Goal: Task Accomplishment & Management: Manage account settings

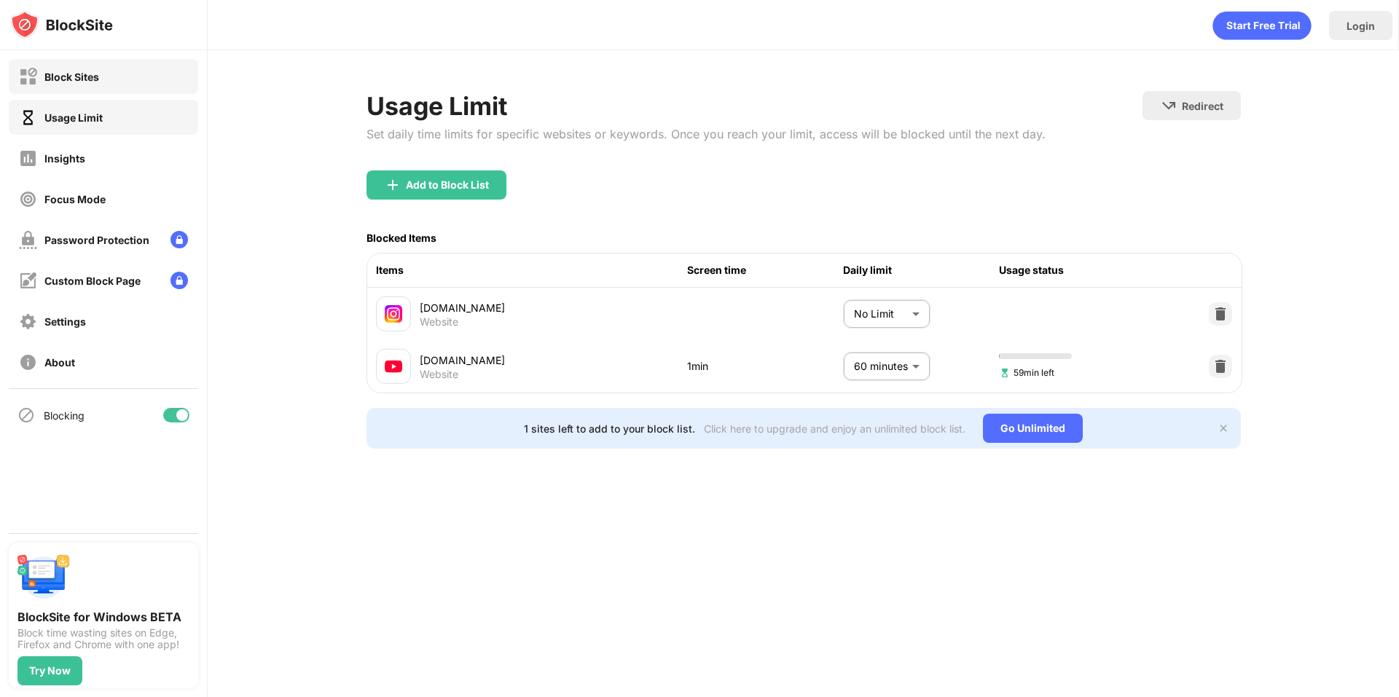
click at [94, 85] on div "Block Sites" at bounding box center [59, 77] width 80 height 18
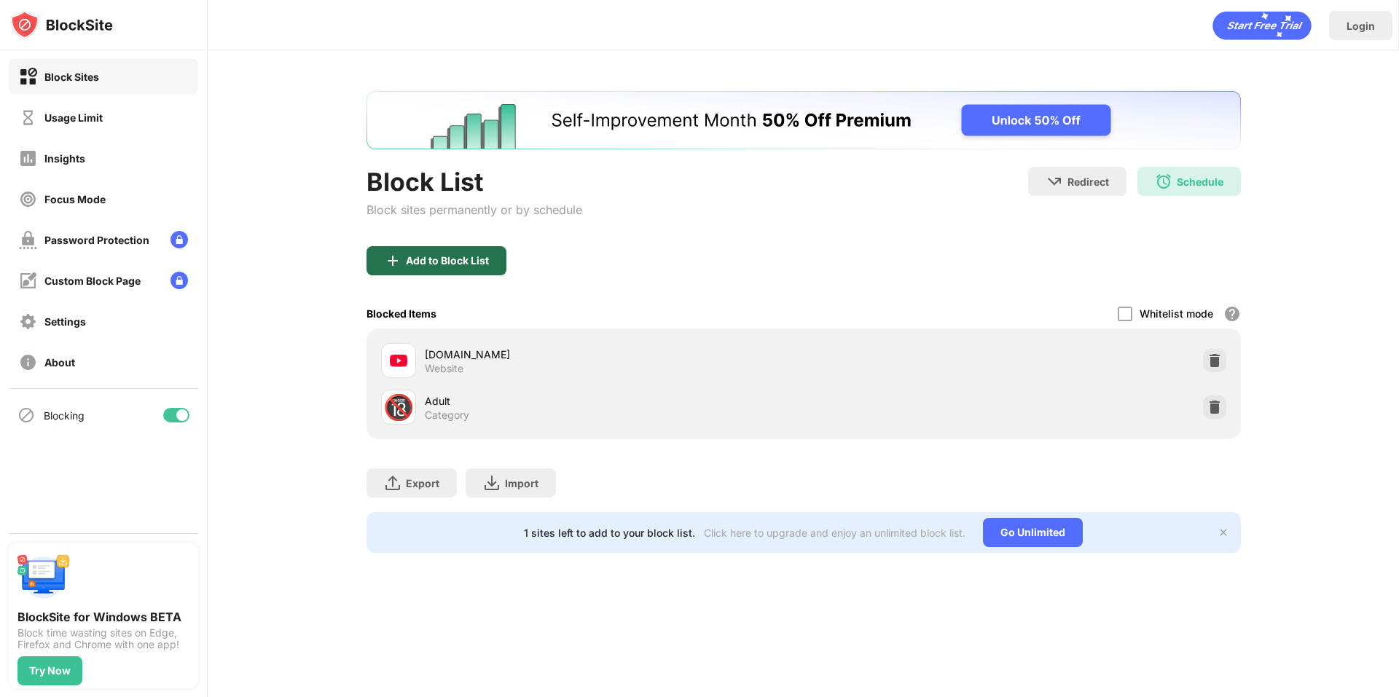
click at [436, 262] on div "Add to Block List" at bounding box center [447, 261] width 83 height 12
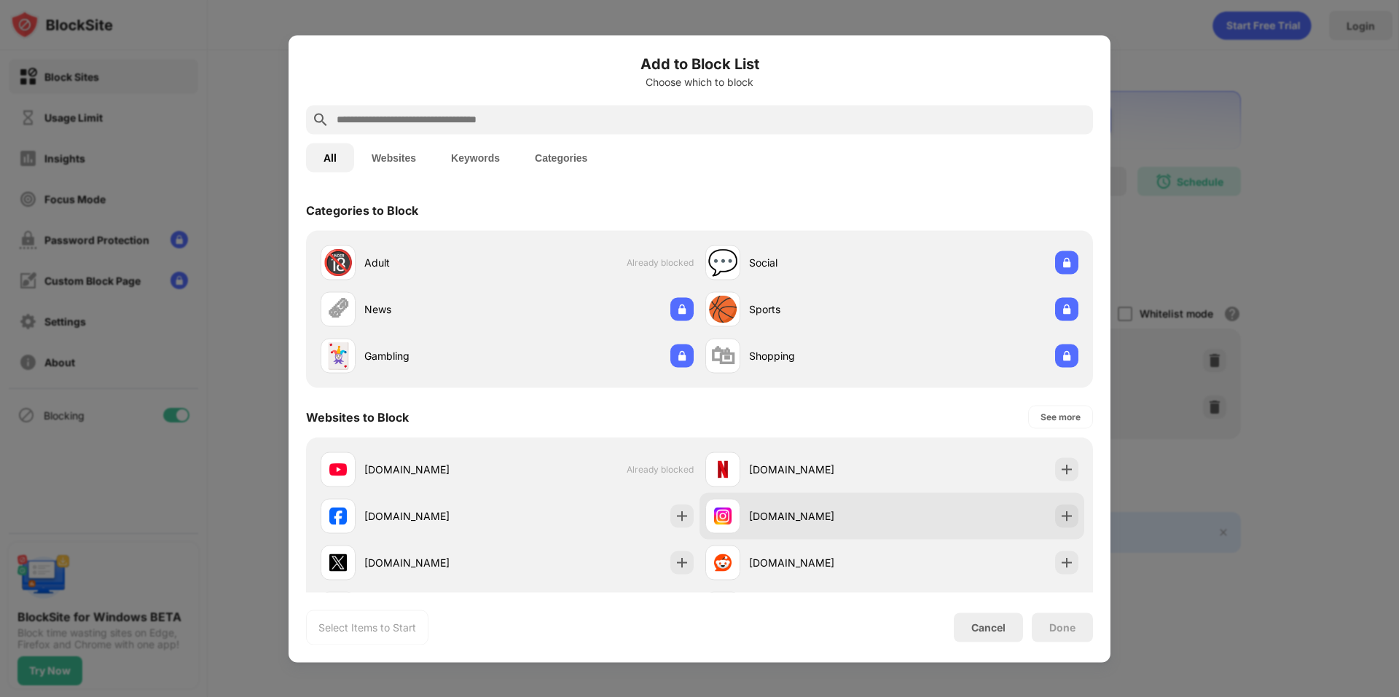
click at [760, 507] on div "[DOMAIN_NAME]" at bounding box center [799, 516] width 187 height 35
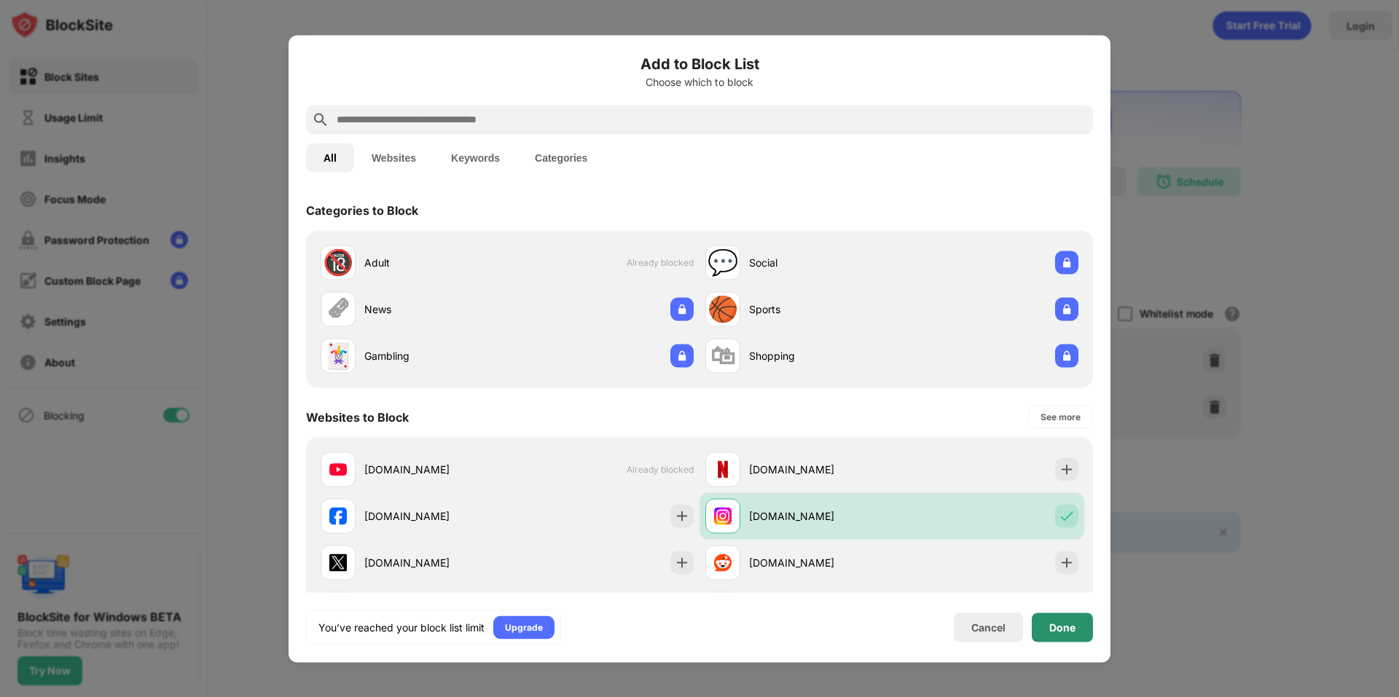
click at [1062, 625] on div "Done" at bounding box center [1063, 628] width 26 height 12
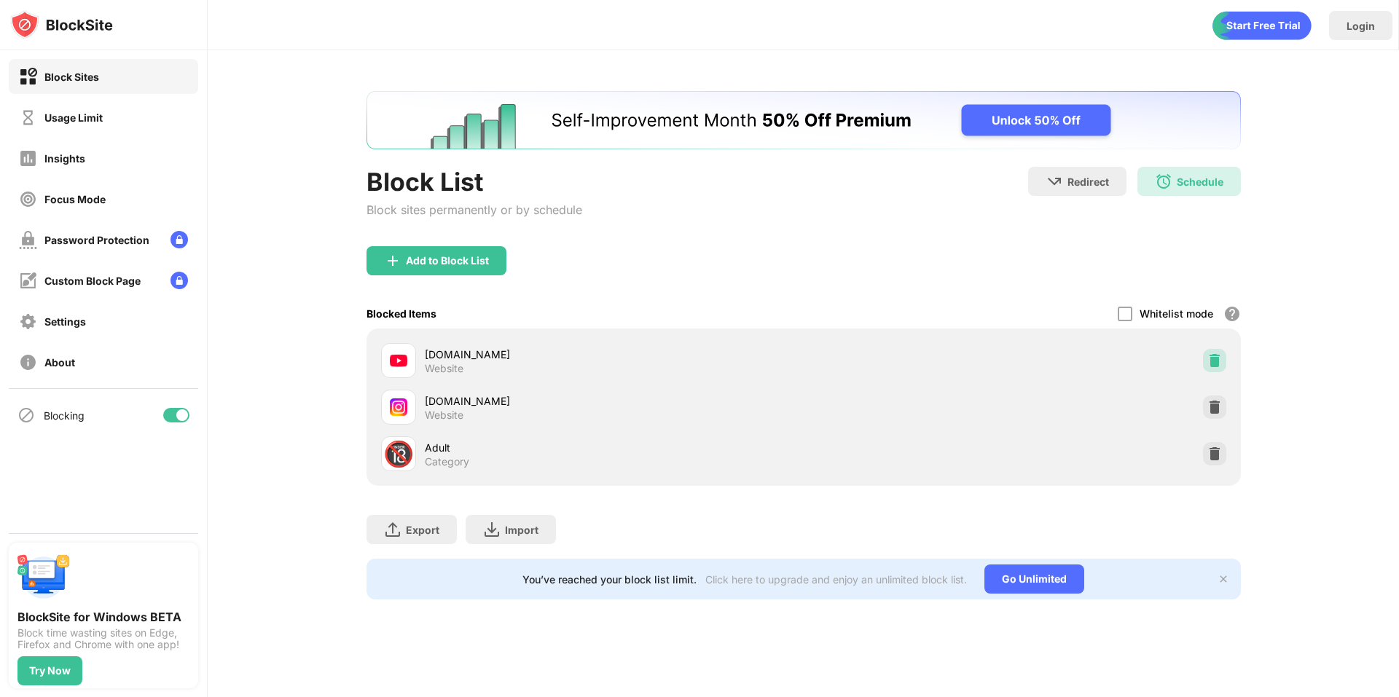
click at [1213, 362] on img at bounding box center [1215, 360] width 15 height 15
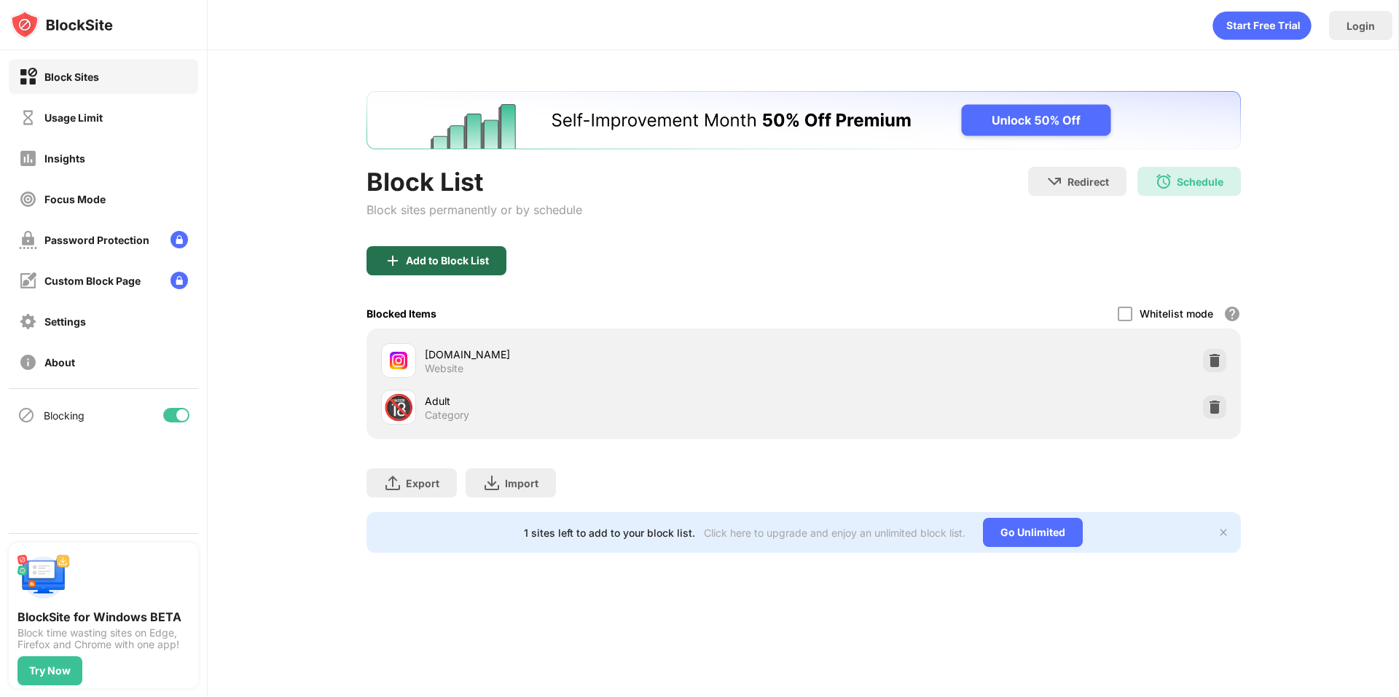
click at [439, 260] on div "Add to Block List" at bounding box center [447, 261] width 83 height 12
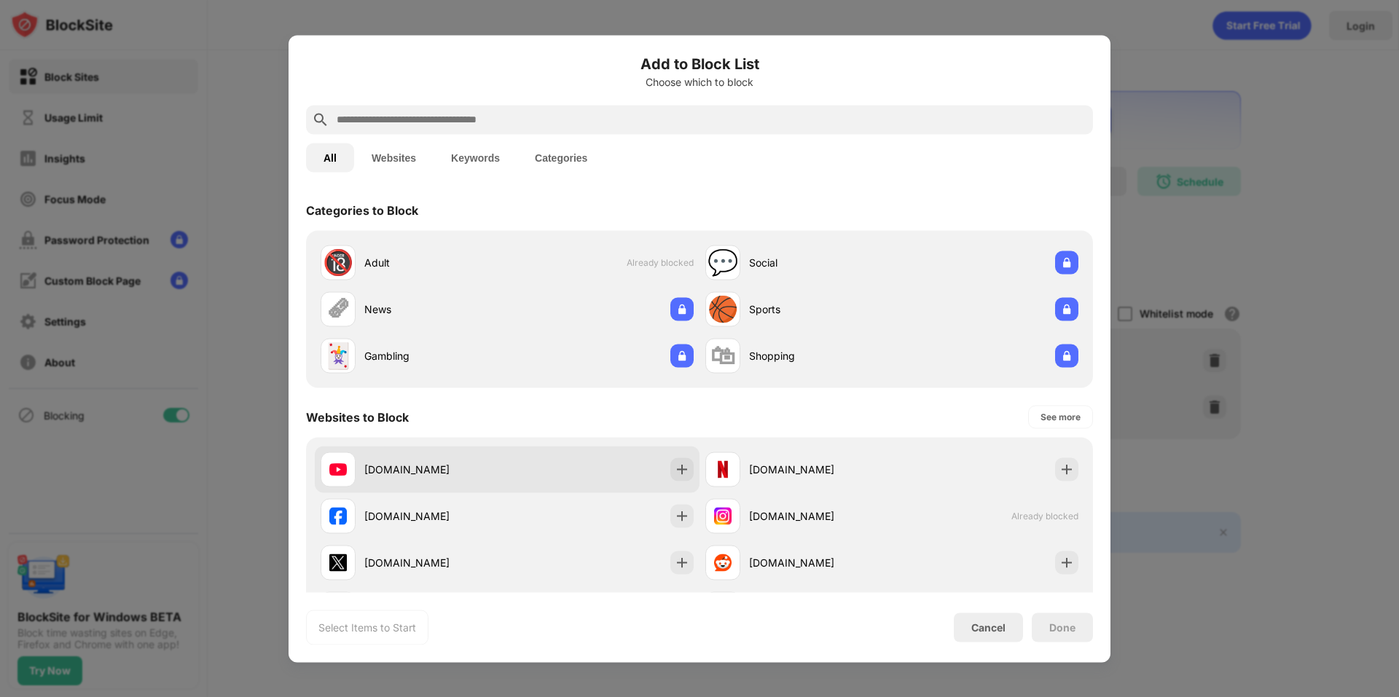
click at [538, 482] on div "[DOMAIN_NAME]" at bounding box center [507, 469] width 385 height 47
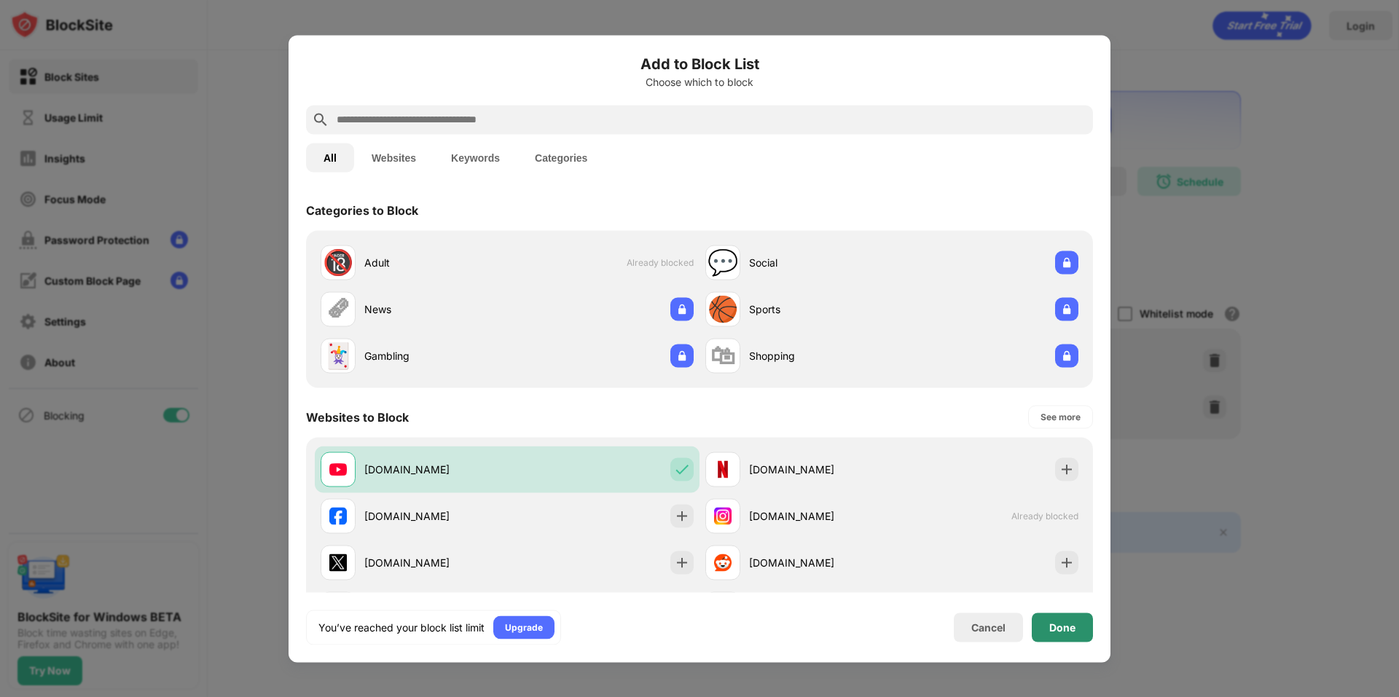
click at [1083, 628] on div "Done" at bounding box center [1062, 627] width 61 height 29
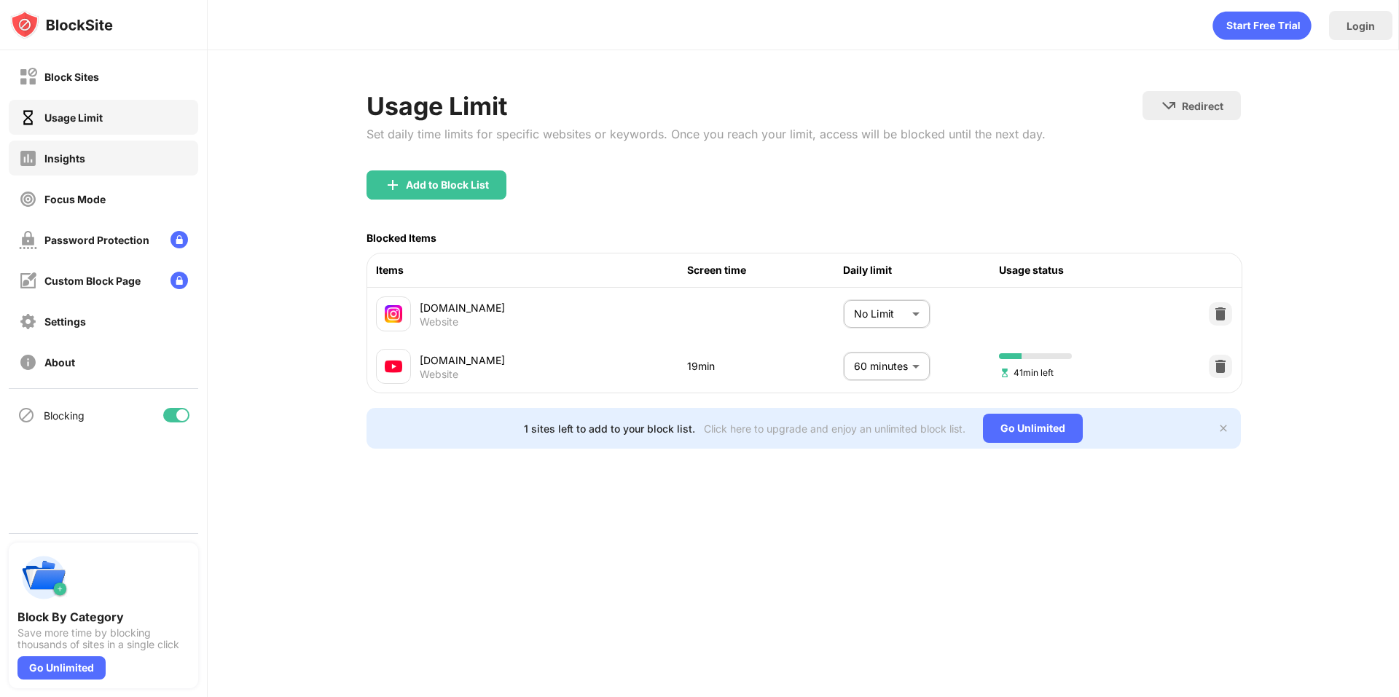
click at [106, 154] on div "Insights" at bounding box center [103, 158] width 189 height 35
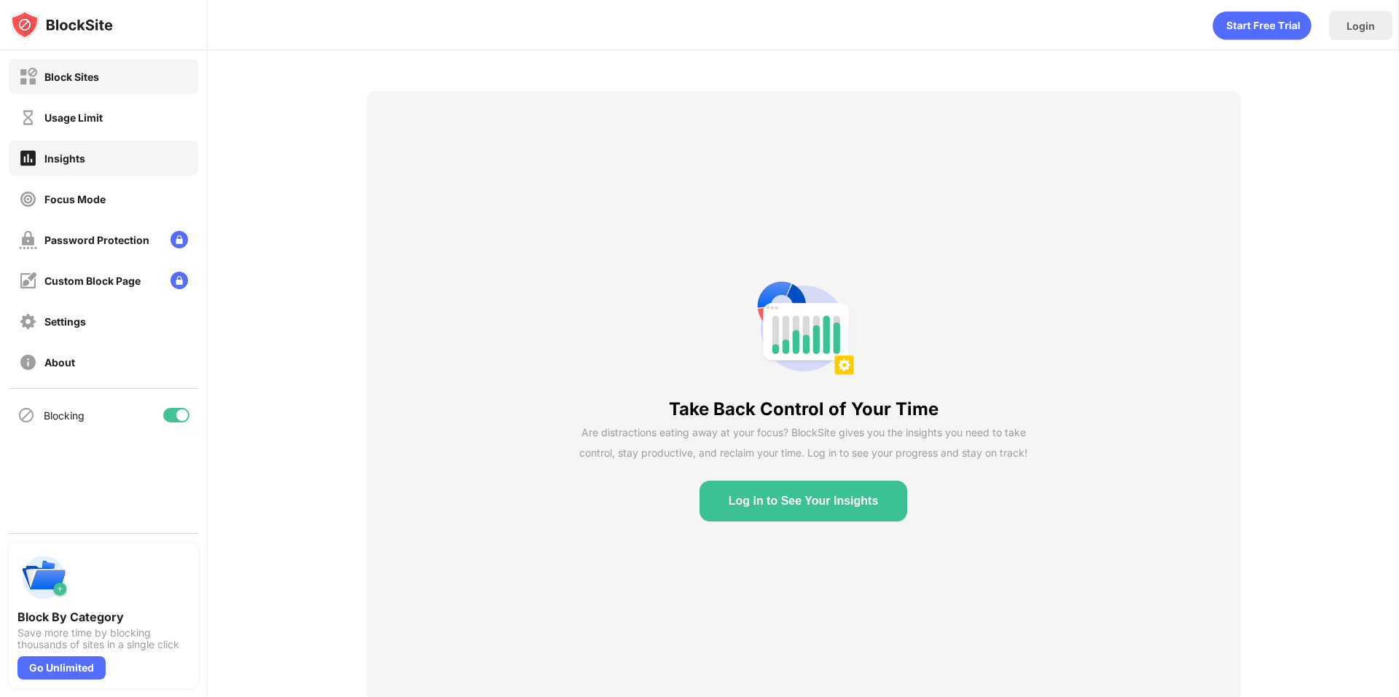
click at [122, 78] on div "Block Sites" at bounding box center [103, 76] width 189 height 35
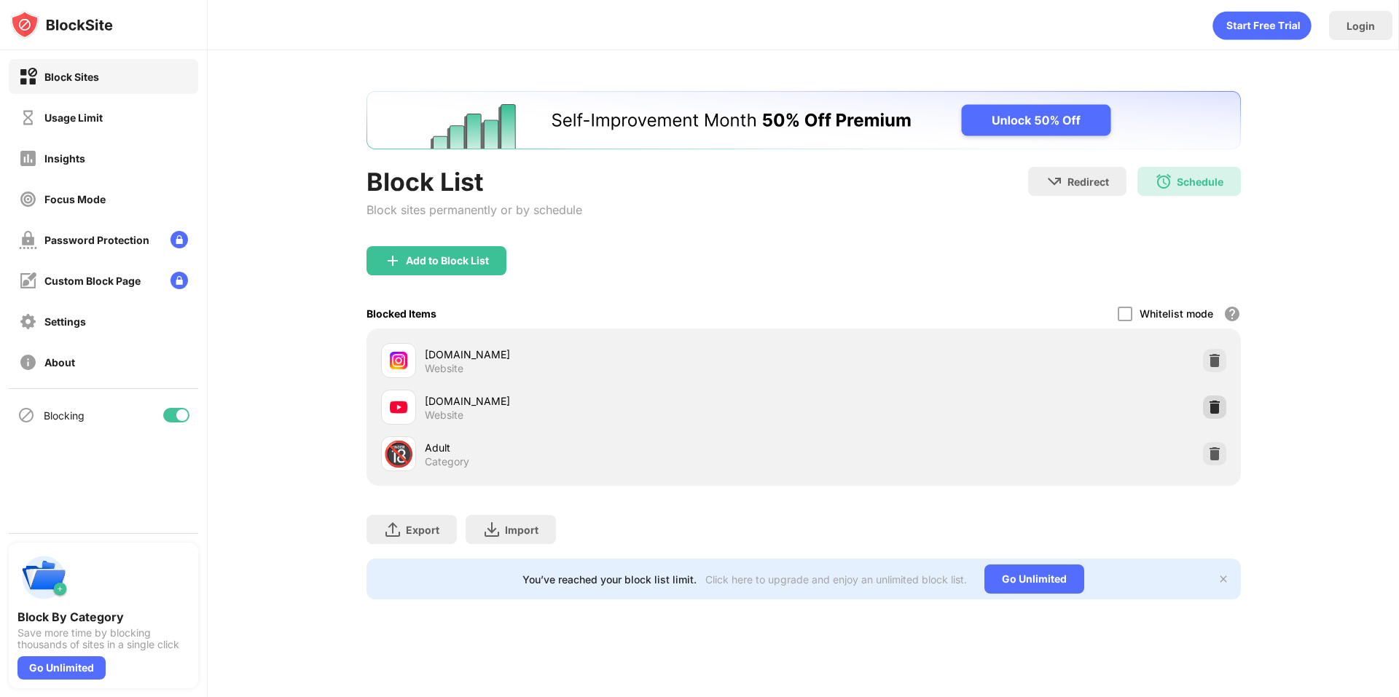
click at [1222, 399] on div at bounding box center [1214, 407] width 23 height 23
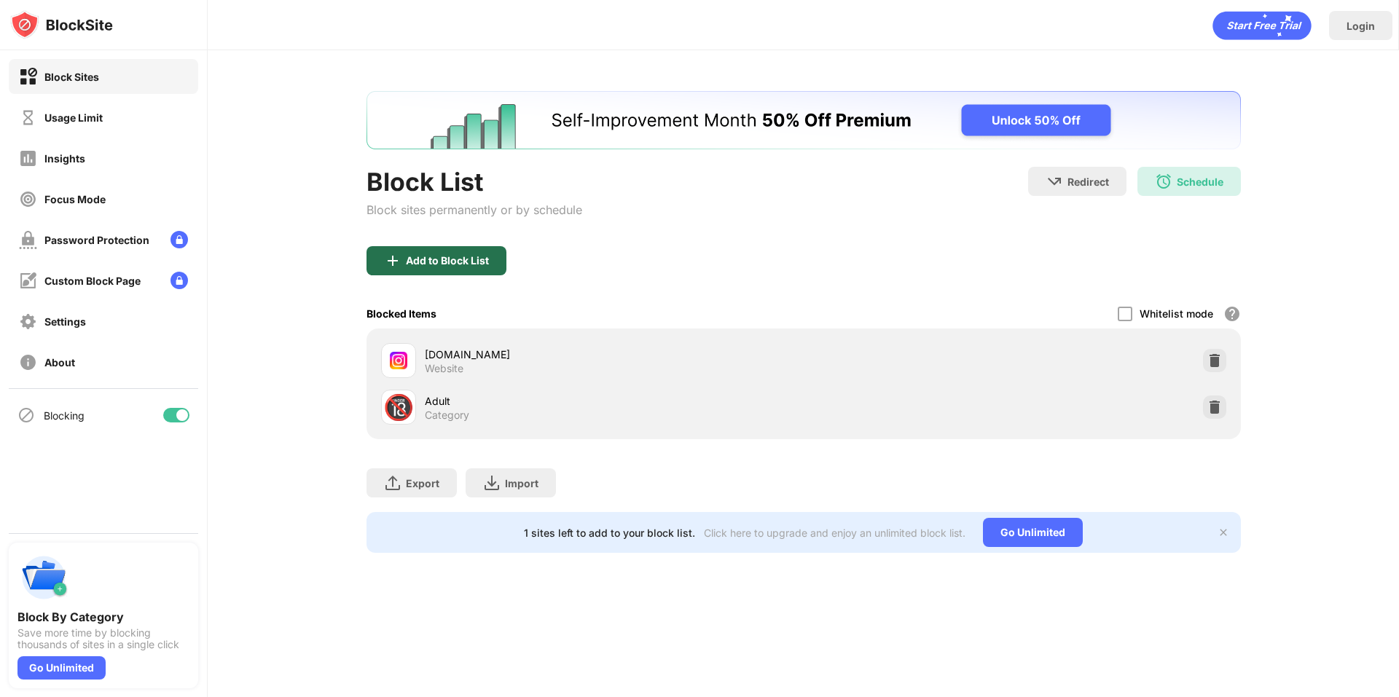
click at [479, 265] on div "Add to Block List" at bounding box center [447, 261] width 83 height 12
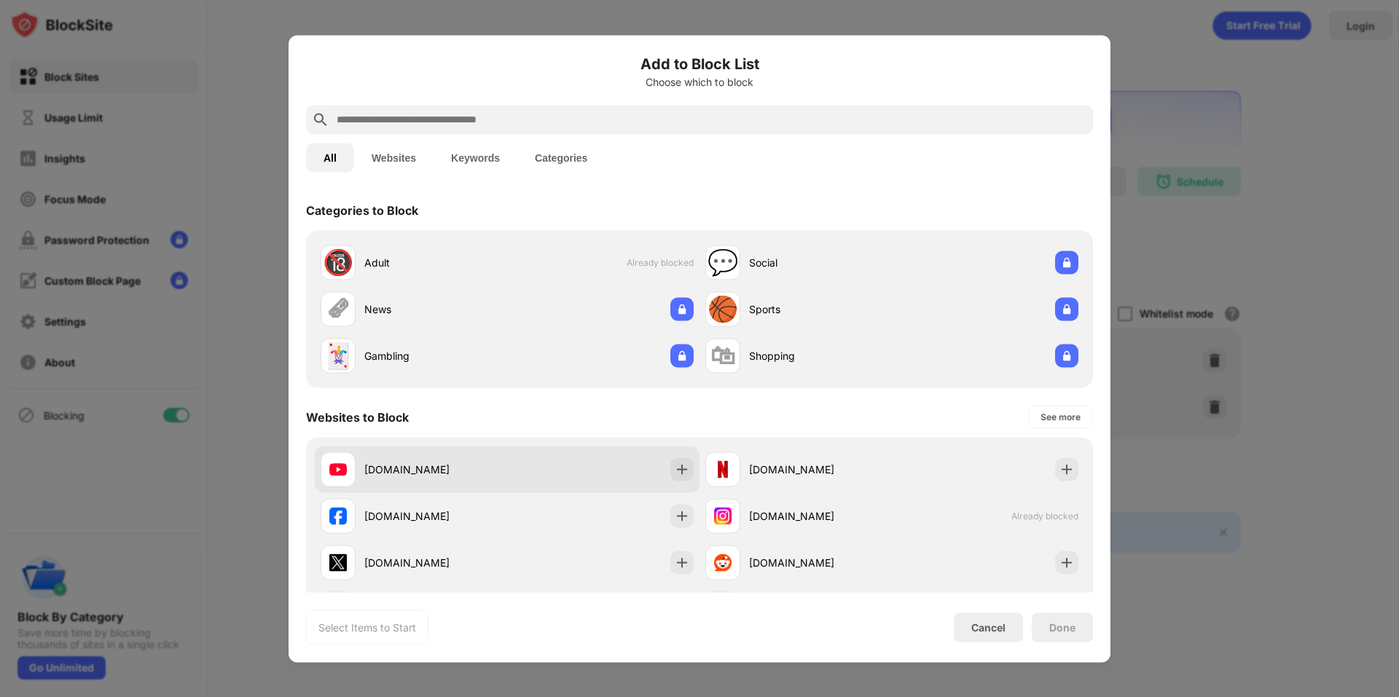
click at [570, 480] on div "[DOMAIN_NAME]" at bounding box center [507, 469] width 385 height 47
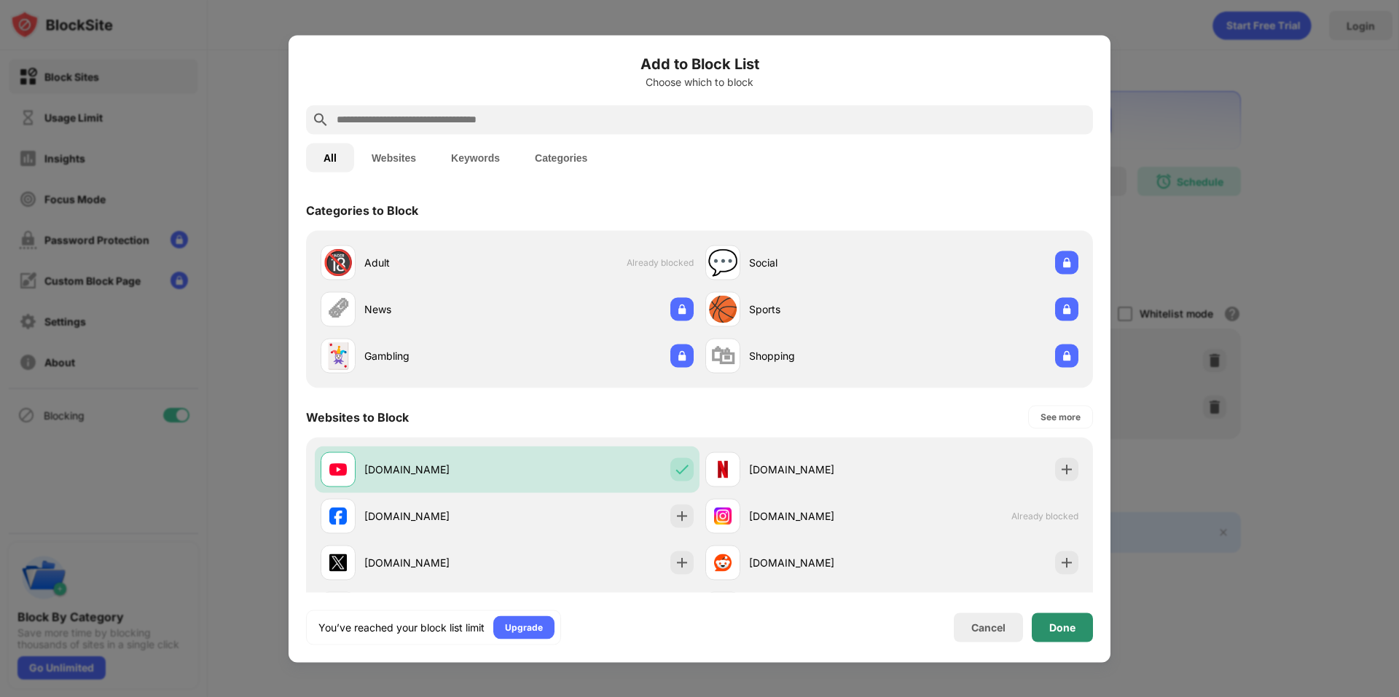
click at [1068, 625] on div "Done" at bounding box center [1063, 628] width 26 height 12
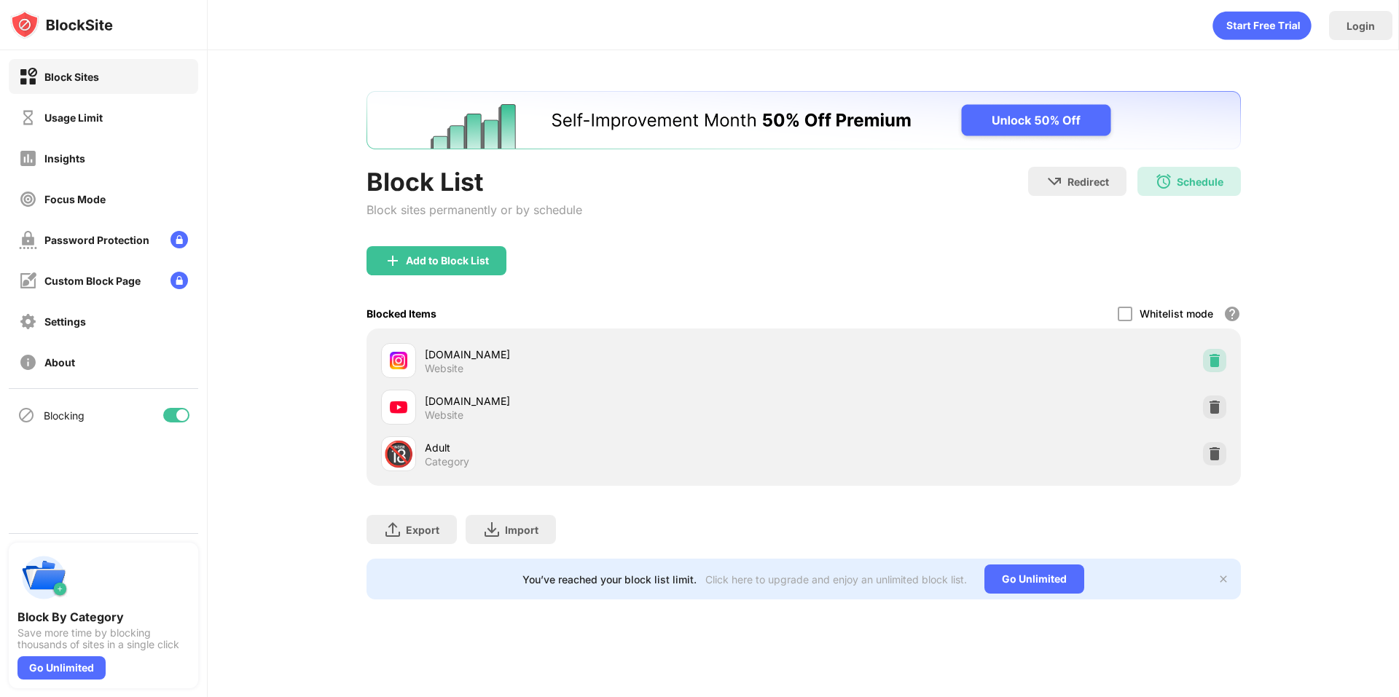
click at [1208, 360] on img at bounding box center [1215, 360] width 15 height 15
